Goal: Information Seeking & Learning: Learn about a topic

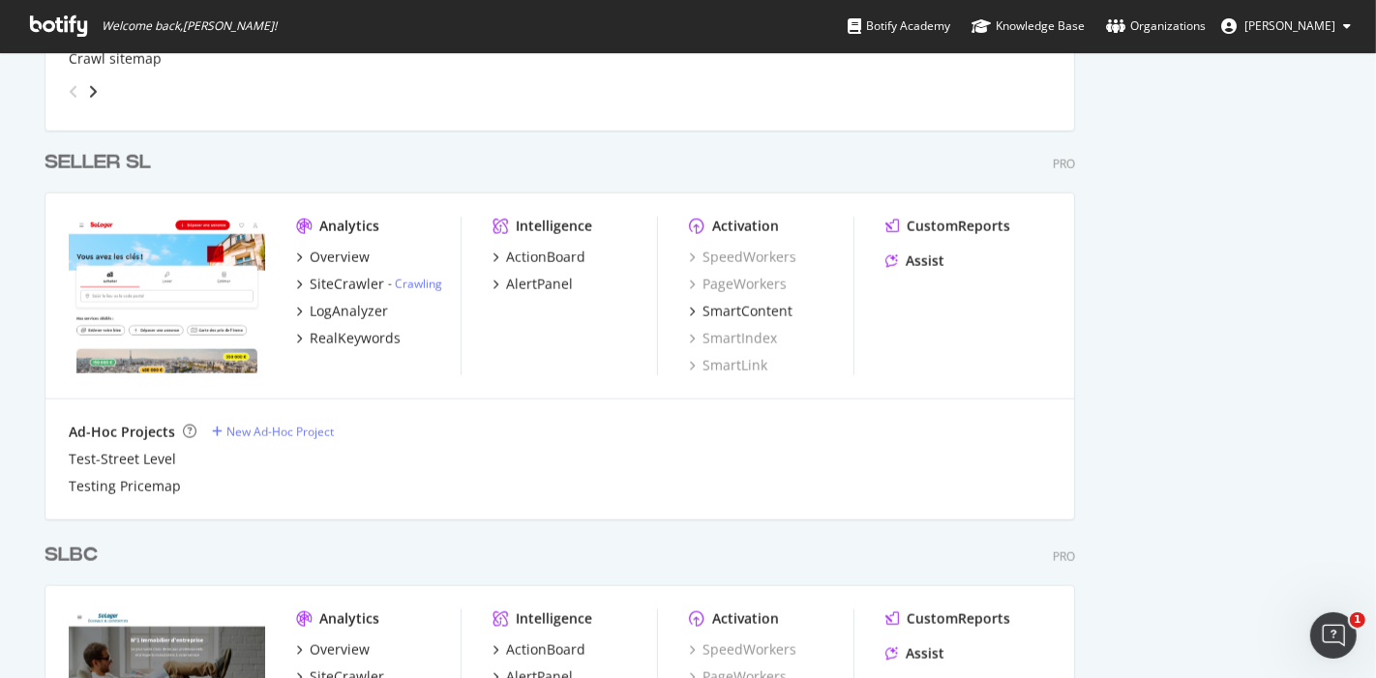
scroll to position [1719, 0]
click at [337, 313] on div "LogAnalyzer" at bounding box center [349, 310] width 78 height 19
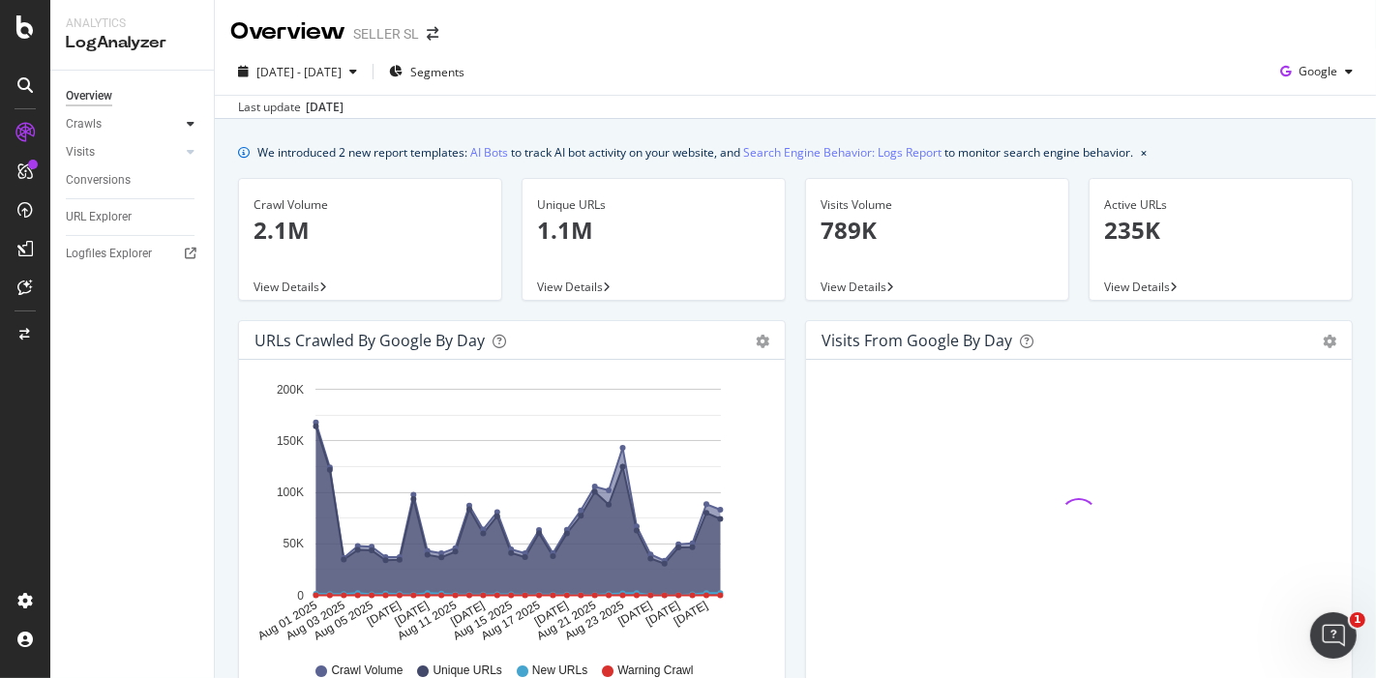
click at [191, 126] on icon at bounding box center [191, 124] width 8 height 12
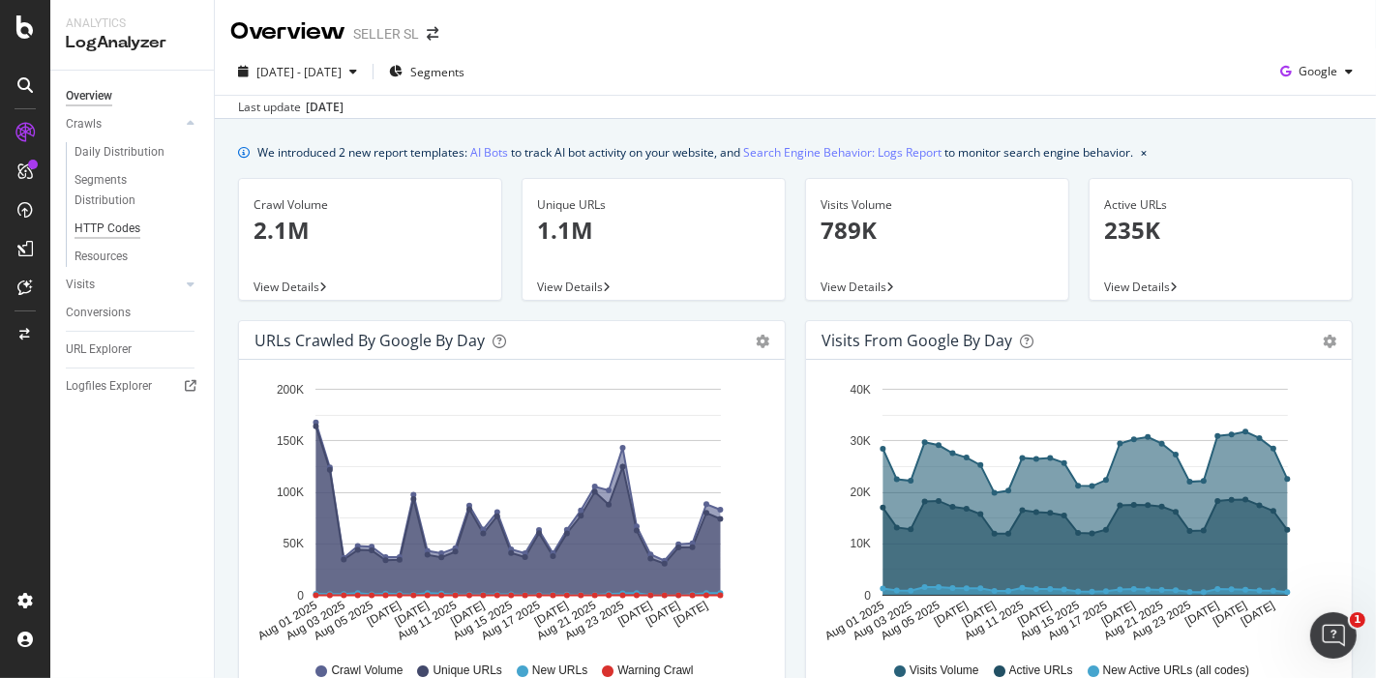
click at [104, 232] on div "HTTP Codes" at bounding box center [108, 229] width 66 height 20
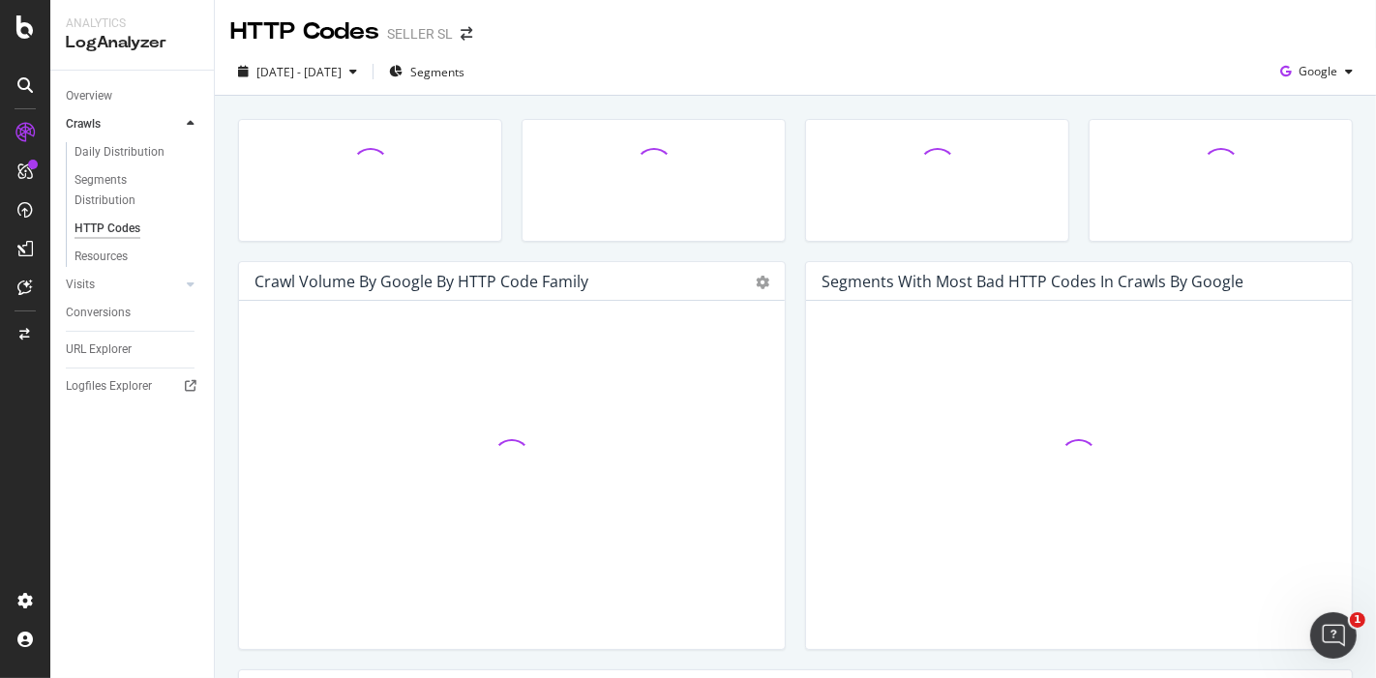
scroll to position [81, 0]
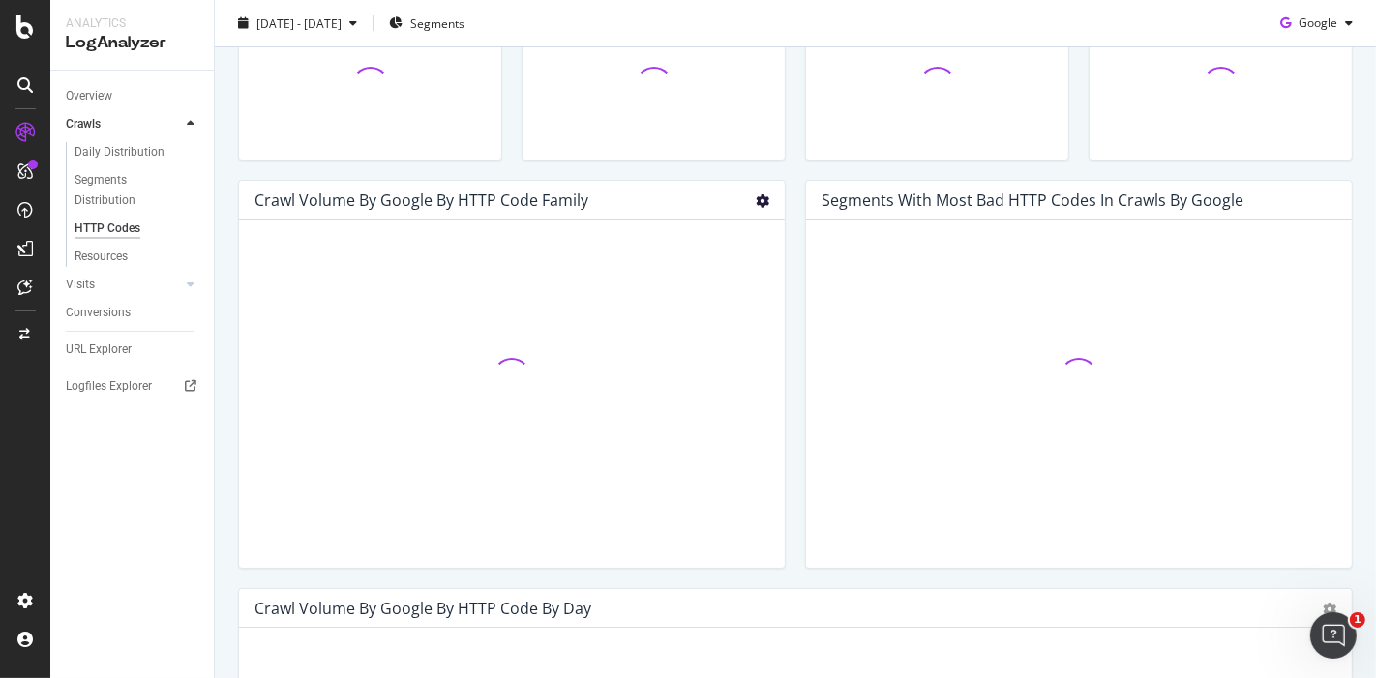
click at [756, 197] on icon "gear" at bounding box center [763, 201] width 14 height 14
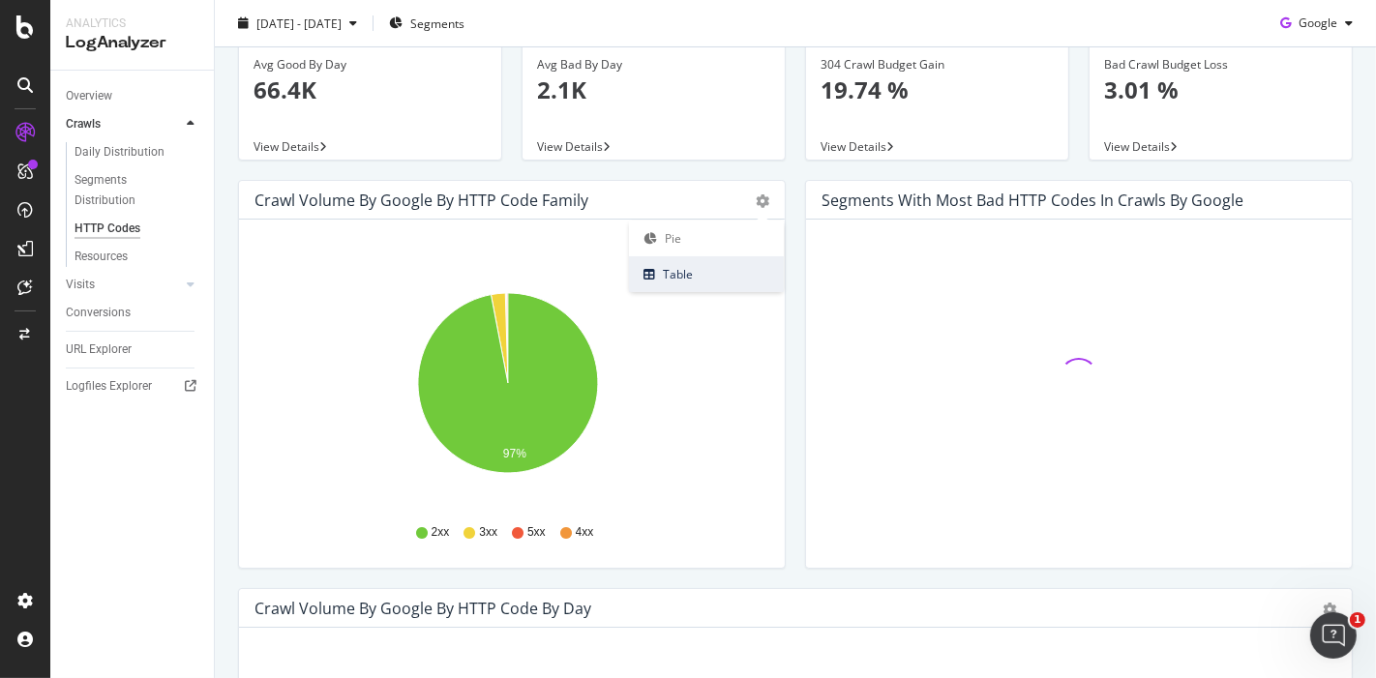
click at [686, 280] on span "Table" at bounding box center [706, 274] width 155 height 26
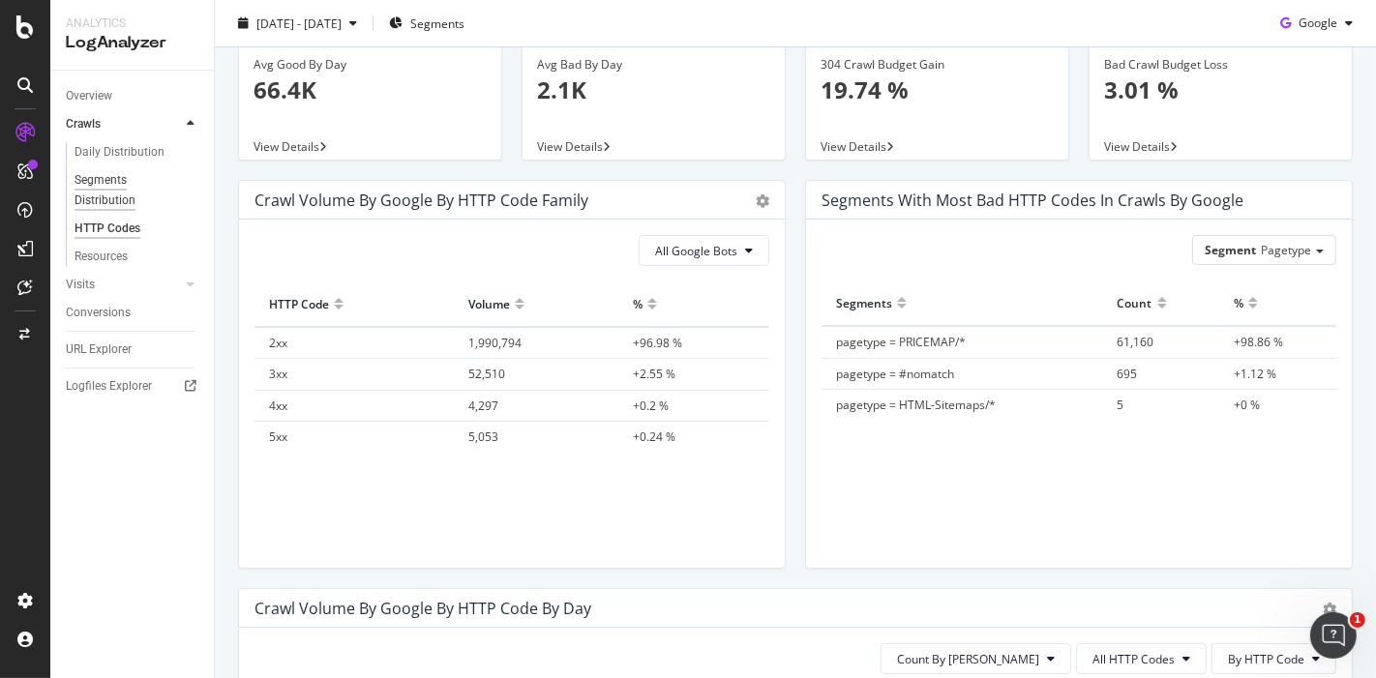
click at [113, 193] on div "Segments Distribution" at bounding box center [128, 190] width 107 height 41
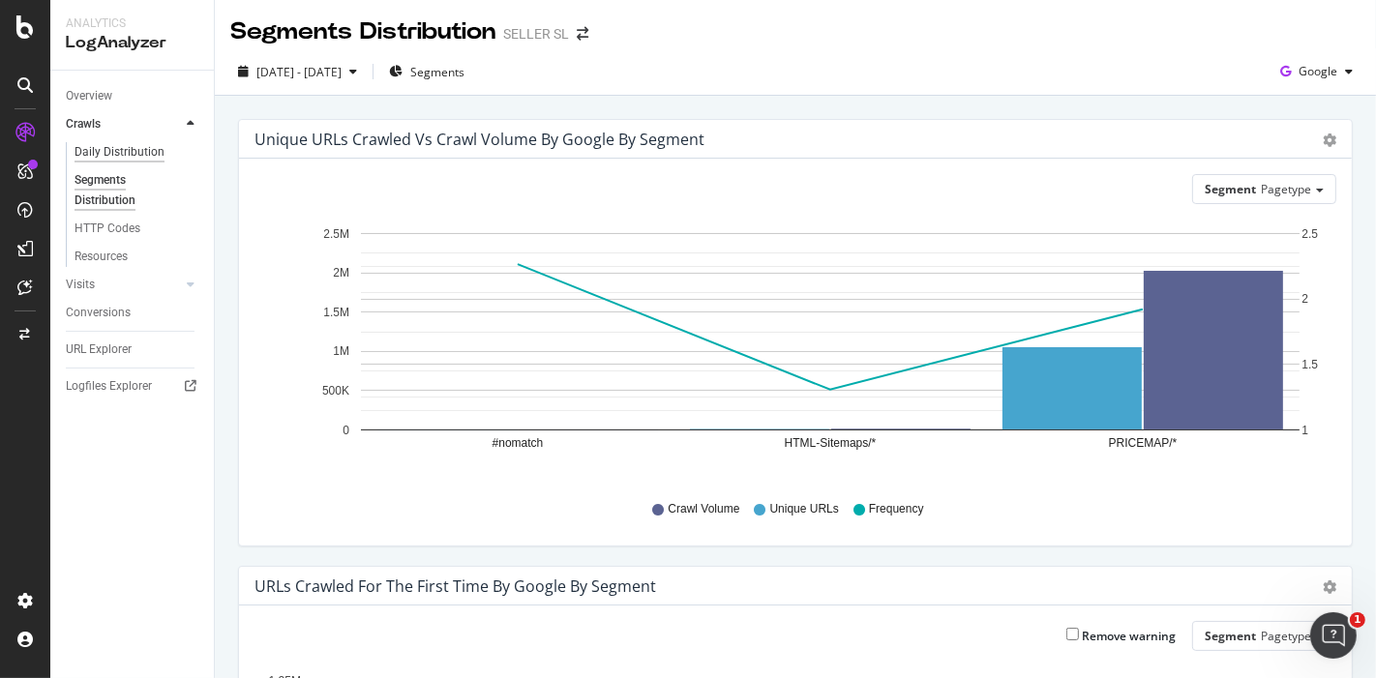
click at [135, 159] on div "Daily Distribution" at bounding box center [120, 152] width 90 height 20
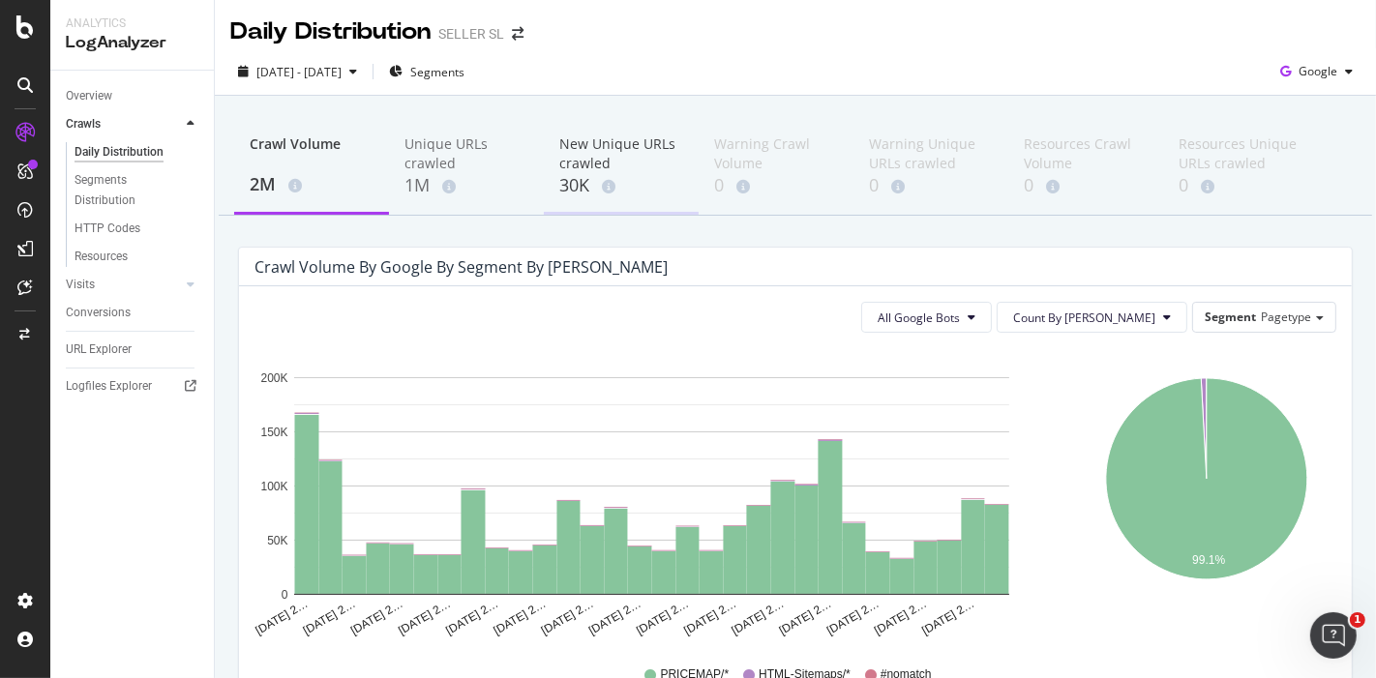
click at [619, 172] on div "New Unique URLs crawled" at bounding box center [621, 153] width 124 height 39
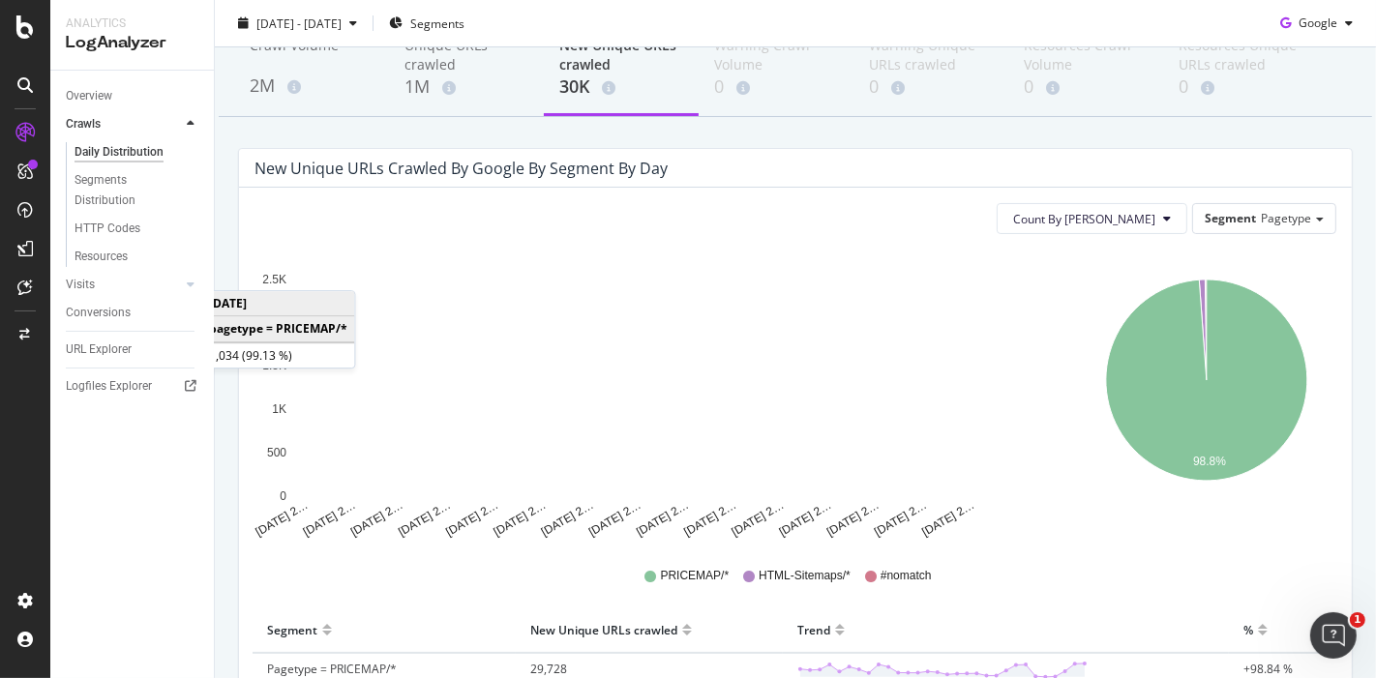
scroll to position [232, 0]
